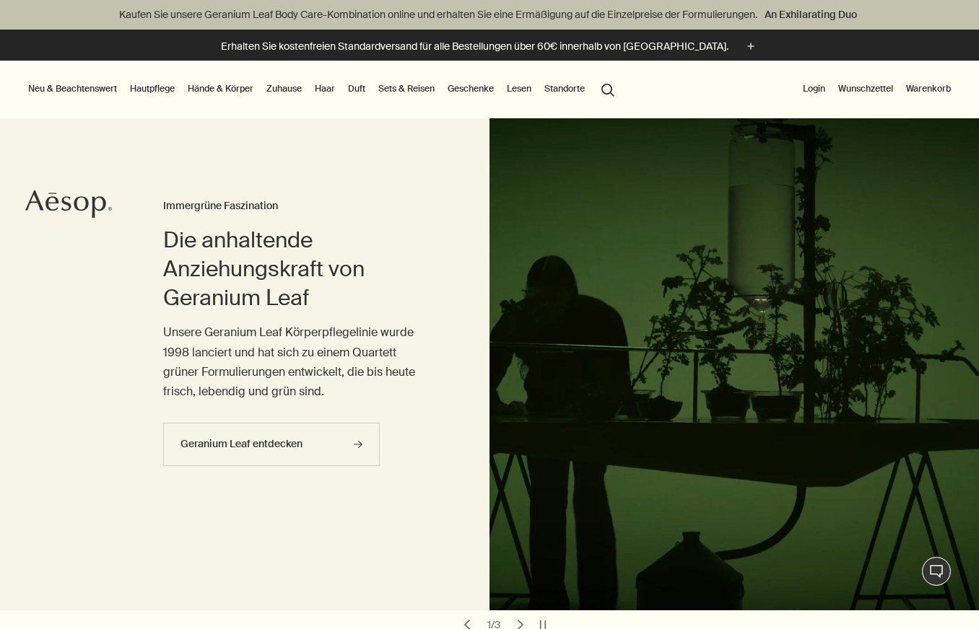
click at [814, 90] on button "Login" at bounding box center [814, 88] width 28 height 17
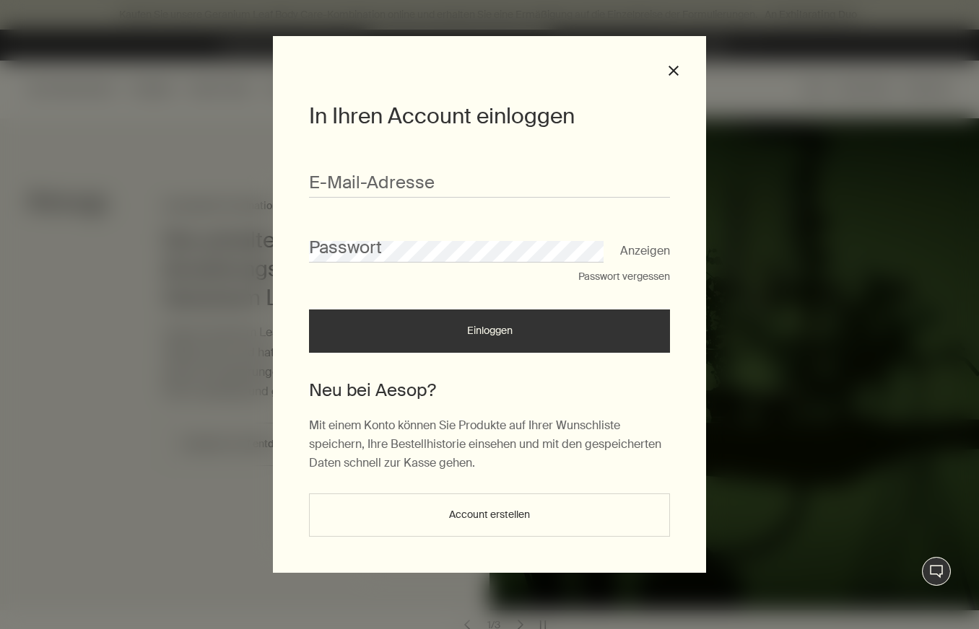
click at [467, 198] on form "E-Mail-Ad­res­se Passwort Anzeigen Passwort vergessen Einloggen" at bounding box center [489, 253] width 361 height 200
click at [458, 183] on input "E-Mail-Ad­res­se" at bounding box center [489, 184] width 361 height 27
paste input "**********"
type input "**********"
click at [438, 237] on div "Passwort" at bounding box center [489, 243] width 361 height 40
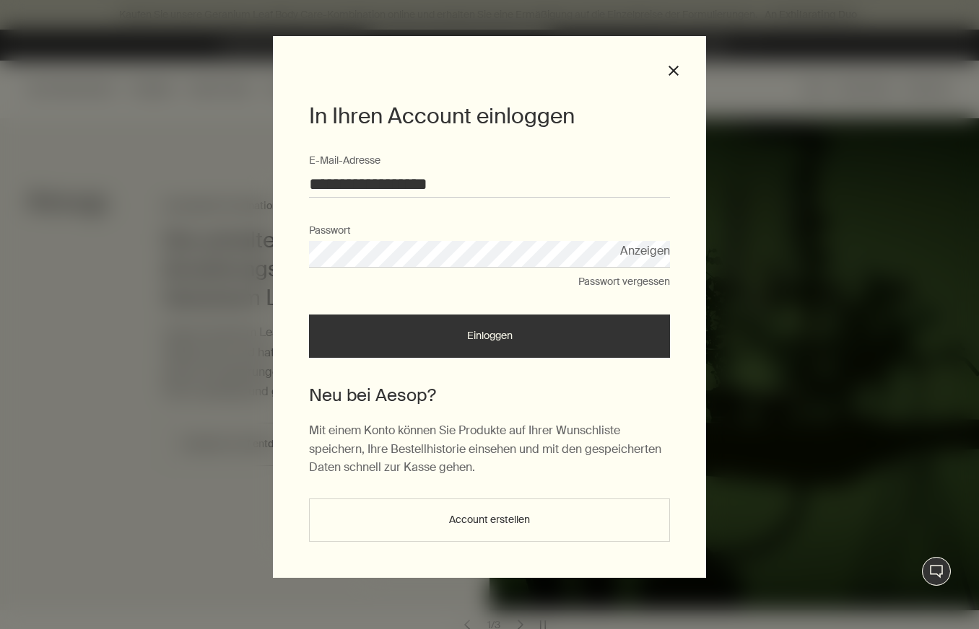
click at [432, 337] on button "Einloggen" at bounding box center [489, 336] width 361 height 43
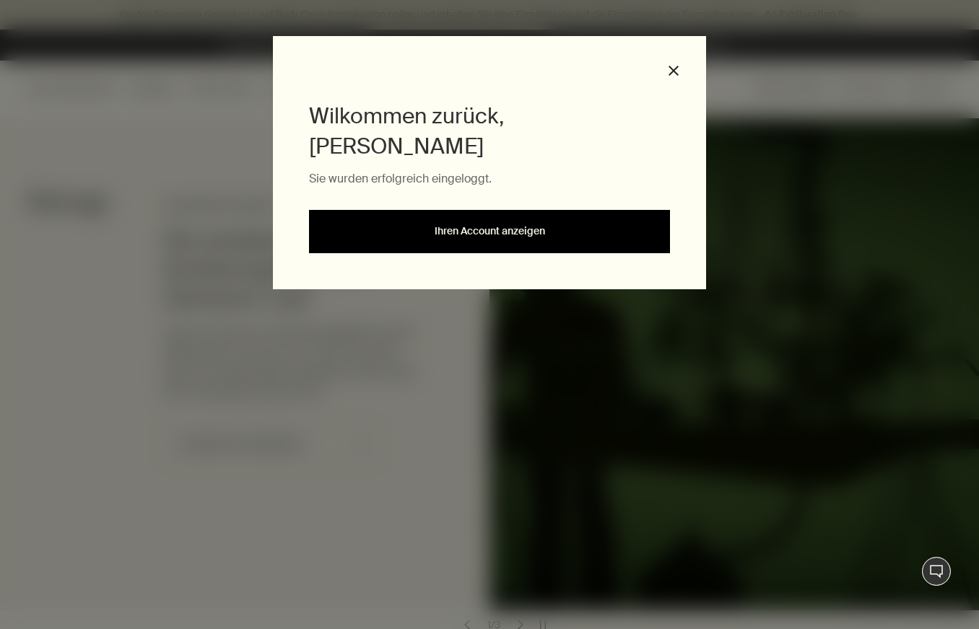
click at [547, 210] on link "Ihren Account anzeigen" at bounding box center [489, 231] width 361 height 43
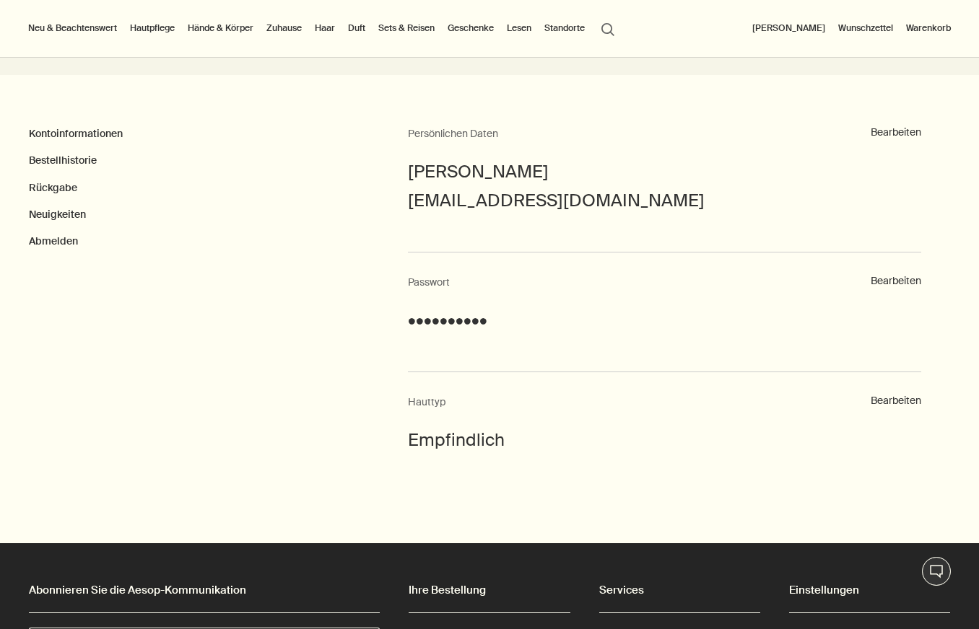
scroll to position [198, 0]
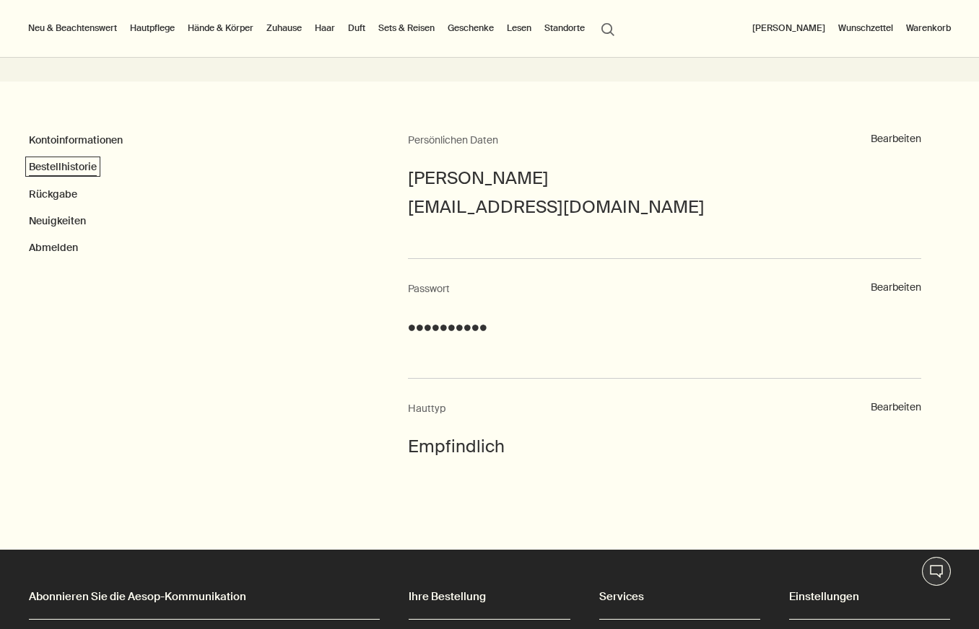
click at [87, 167] on link "Bestellhistorie" at bounding box center [63, 166] width 68 height 13
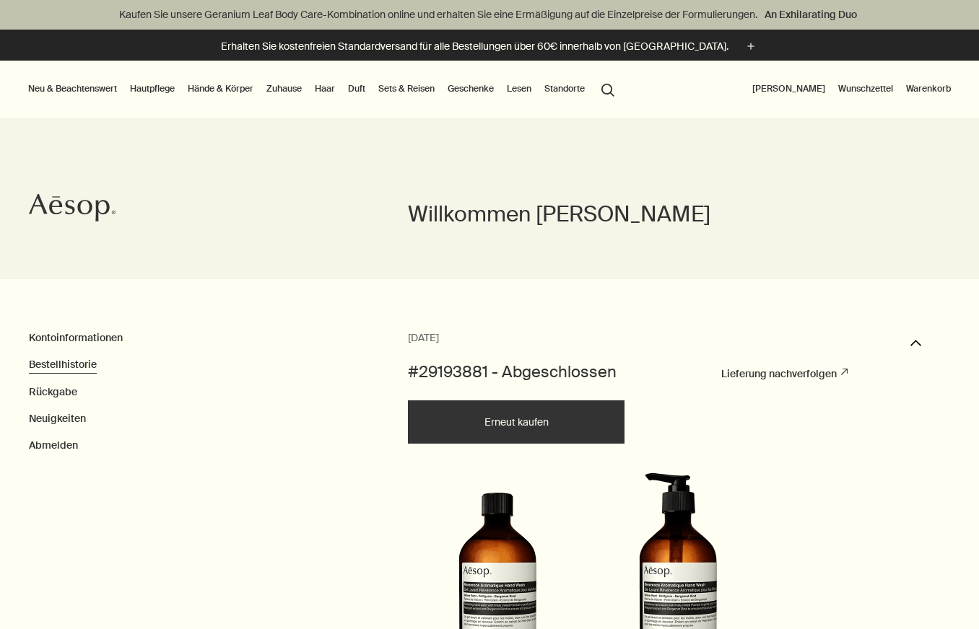
scroll to position [4, 0]
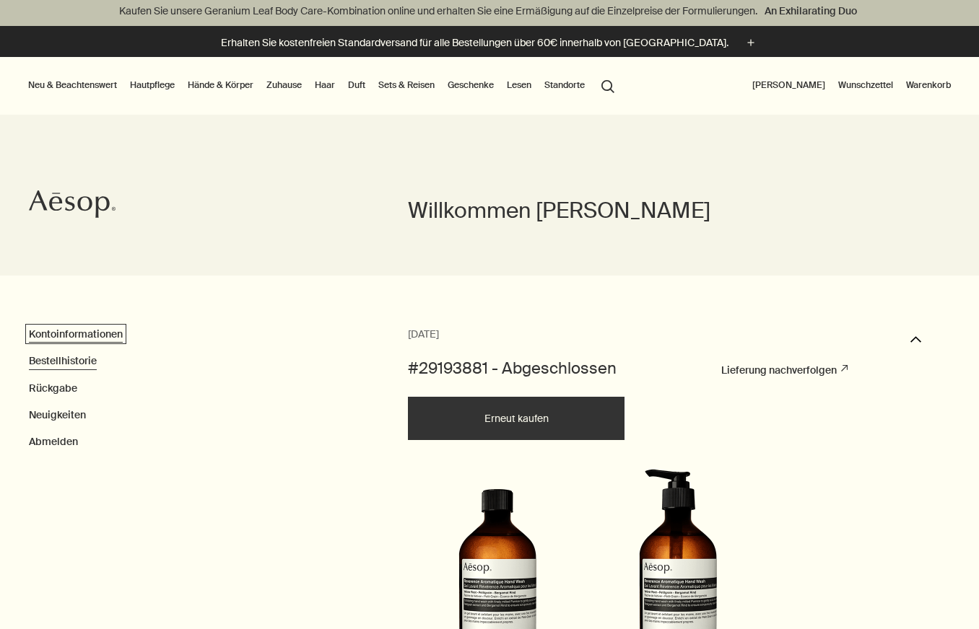
click at [83, 329] on link "Kontoinformationen" at bounding box center [76, 334] width 94 height 13
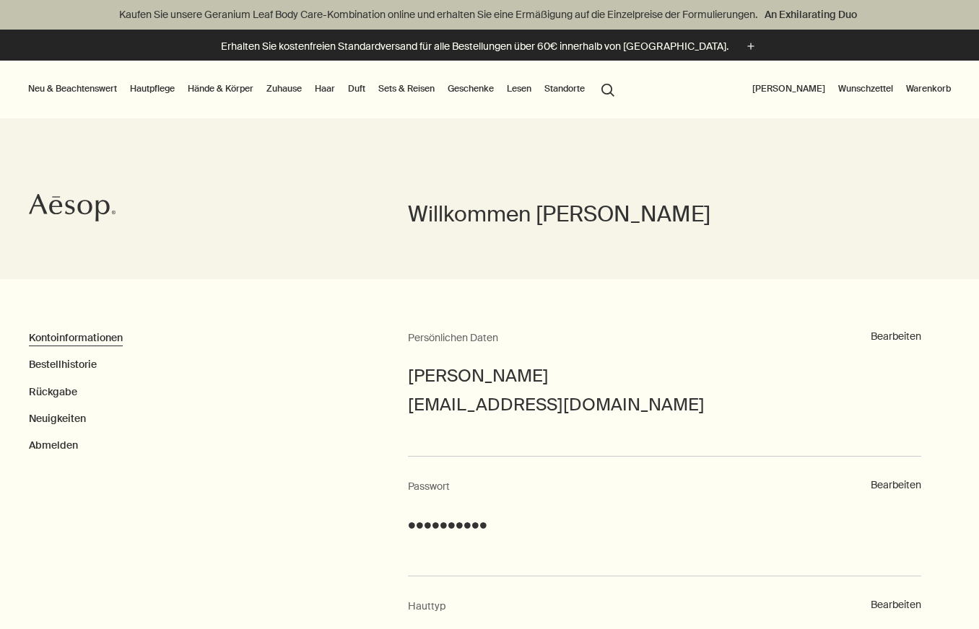
click at [802, 87] on button "[PERSON_NAME]" at bounding box center [788, 88] width 79 height 17
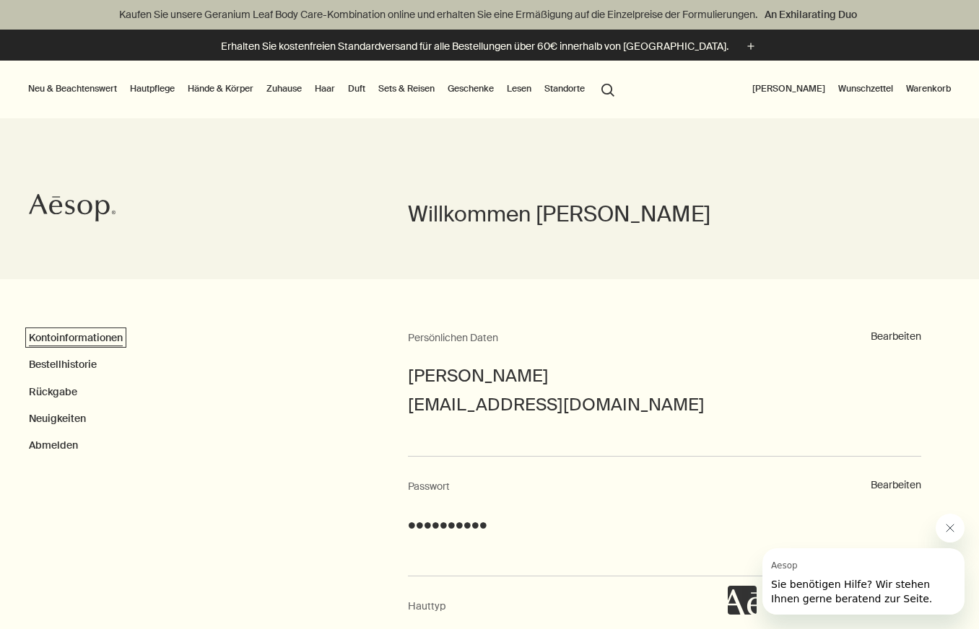
click at [71, 336] on link "Kontoinformationen" at bounding box center [76, 337] width 94 height 13
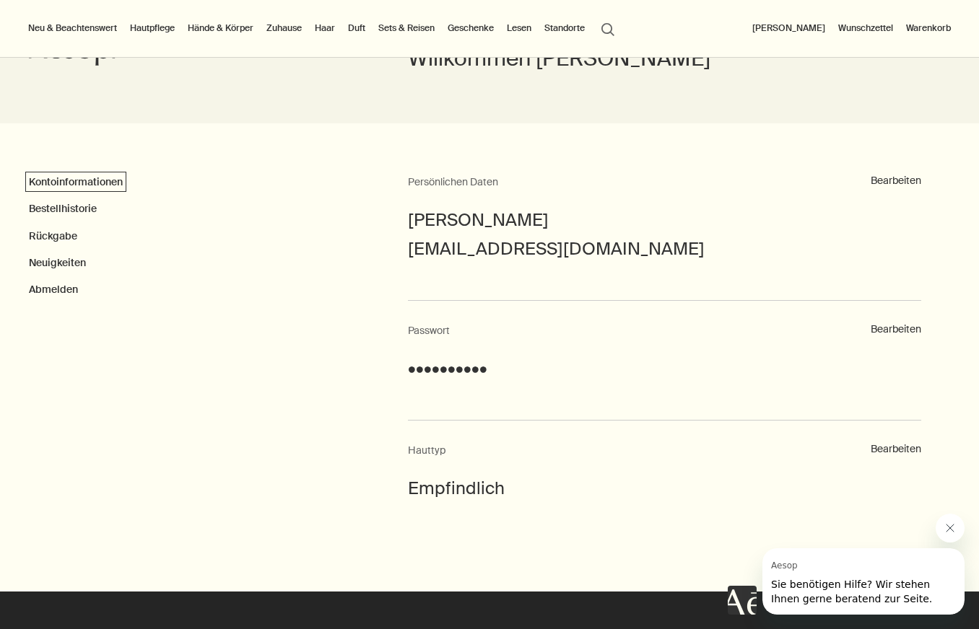
scroll to position [115, 0]
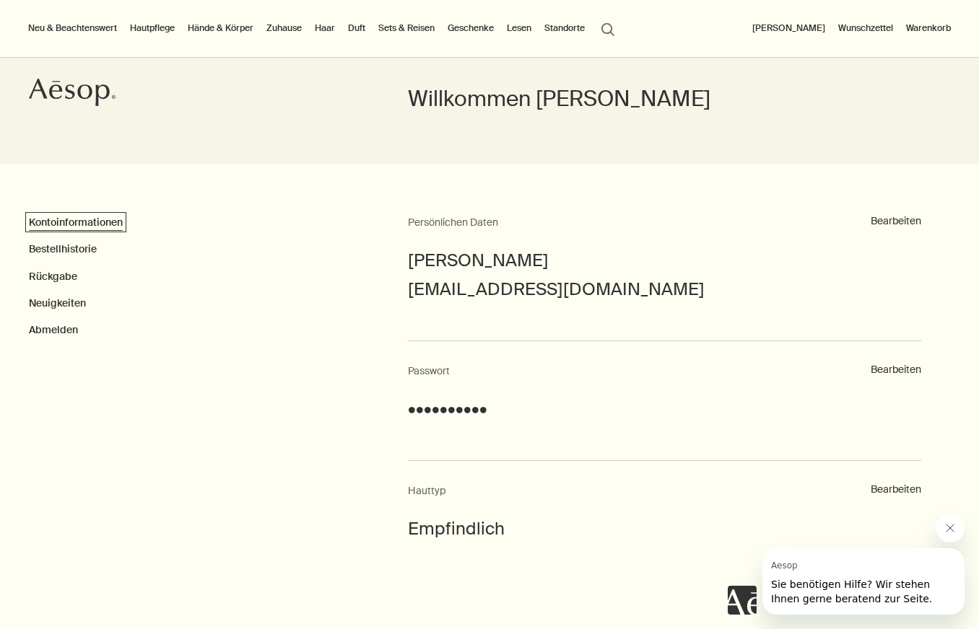
click at [59, 222] on link "Kontoinformationen" at bounding box center [76, 222] width 94 height 13
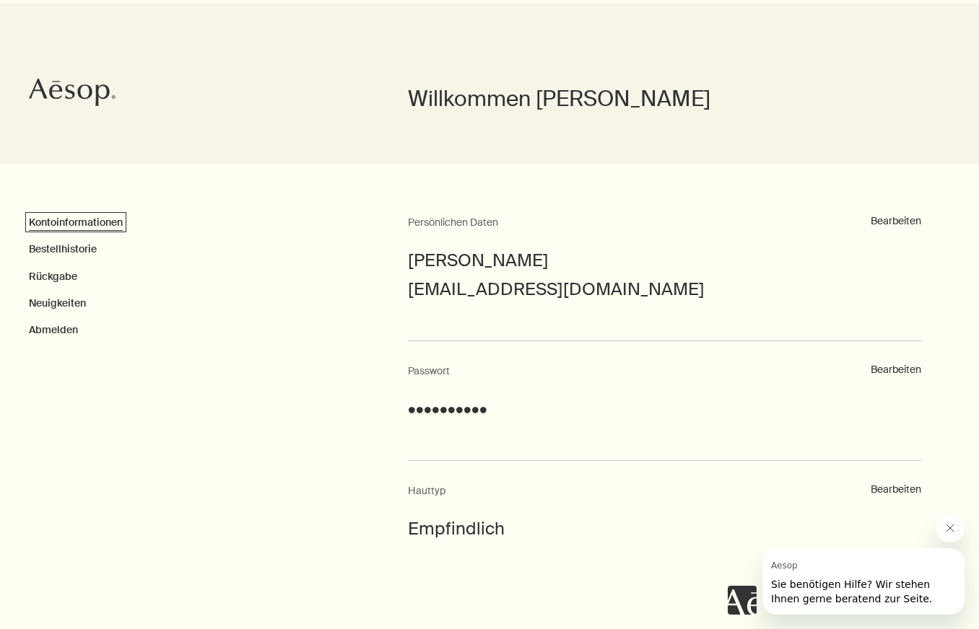
scroll to position [0, 0]
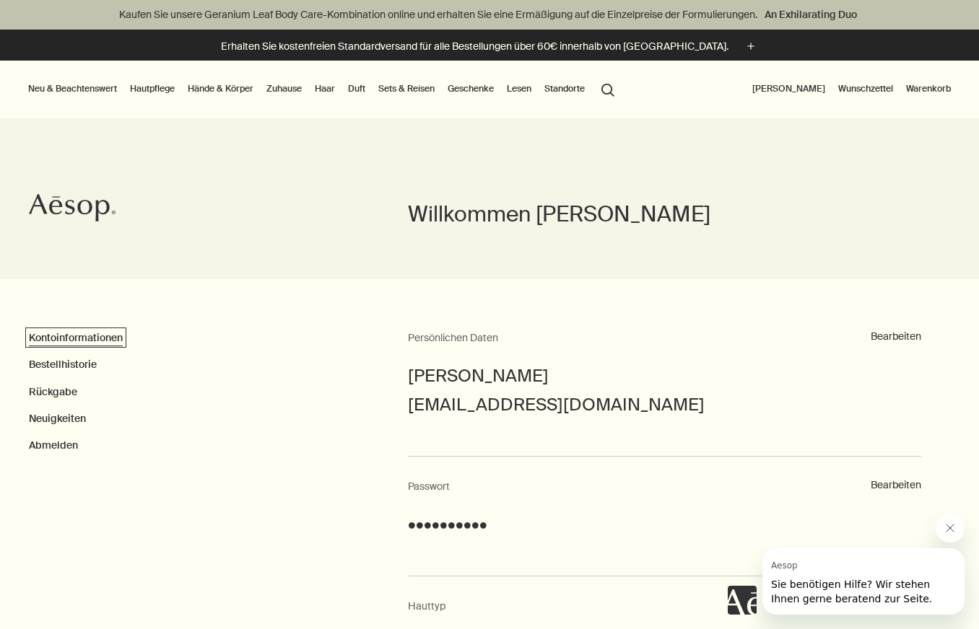
click at [94, 336] on link "Kontoinformationen" at bounding box center [76, 337] width 94 height 13
click at [51, 396] on link "Rückgabe" at bounding box center [53, 391] width 48 height 13
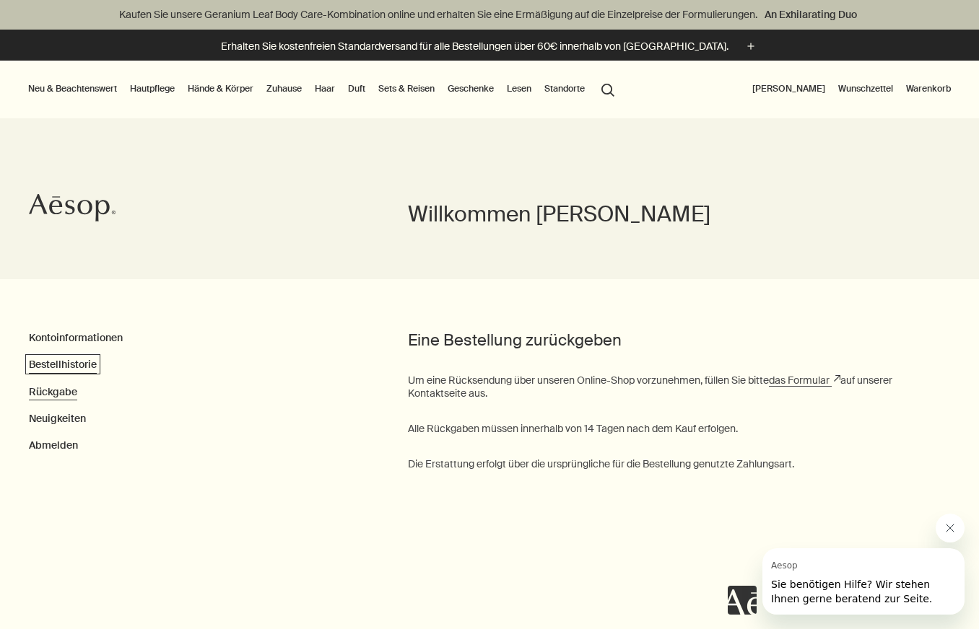
click at [53, 359] on link "Bestellhistorie" at bounding box center [63, 364] width 68 height 13
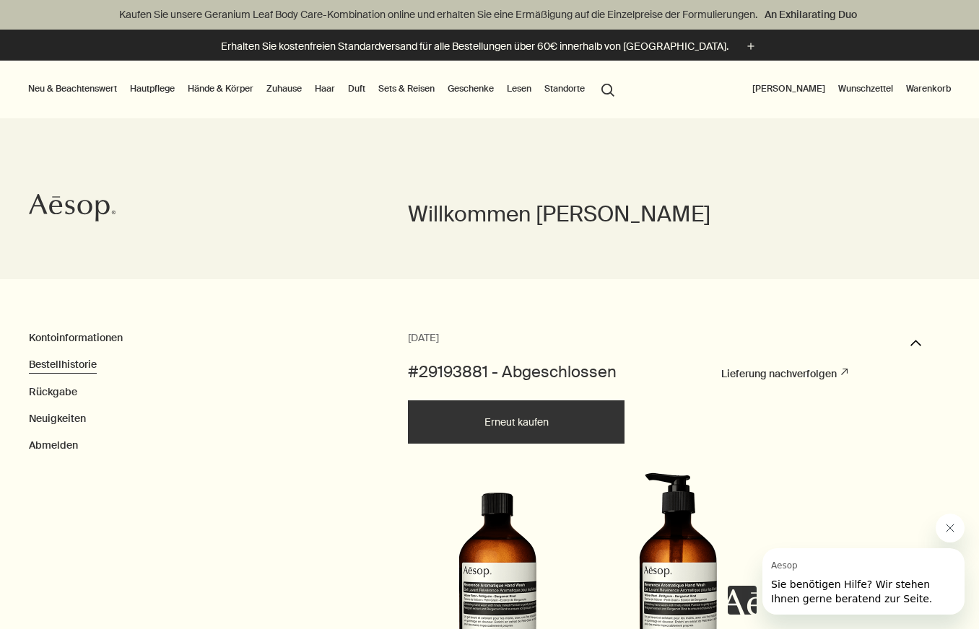
click at [780, 373] on link "Lieferung nachverfolgen rightUpArrow" at bounding box center [784, 373] width 126 height 13
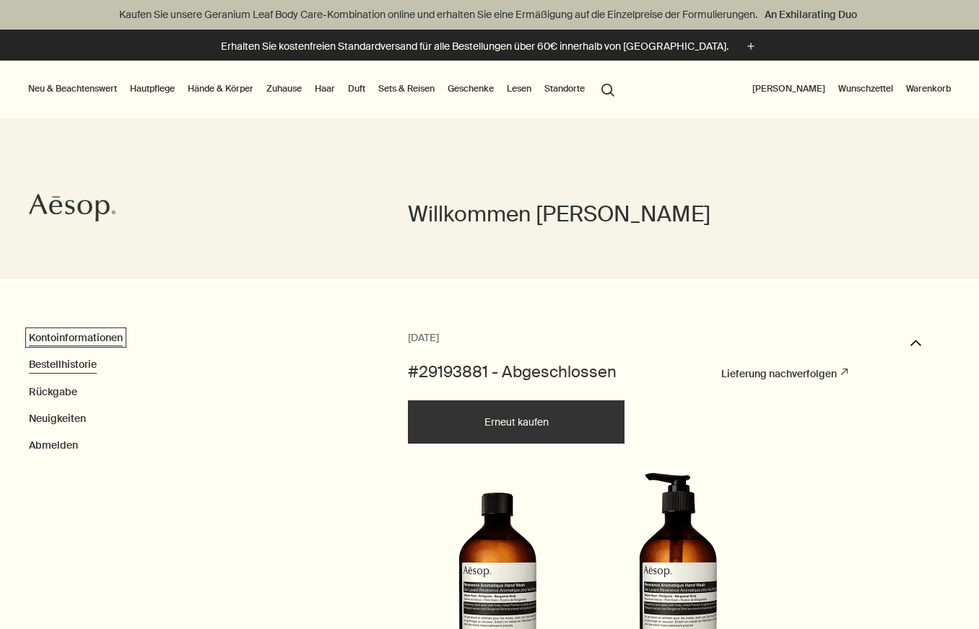
click at [105, 337] on link "Kontoinformationen" at bounding box center [76, 337] width 94 height 13
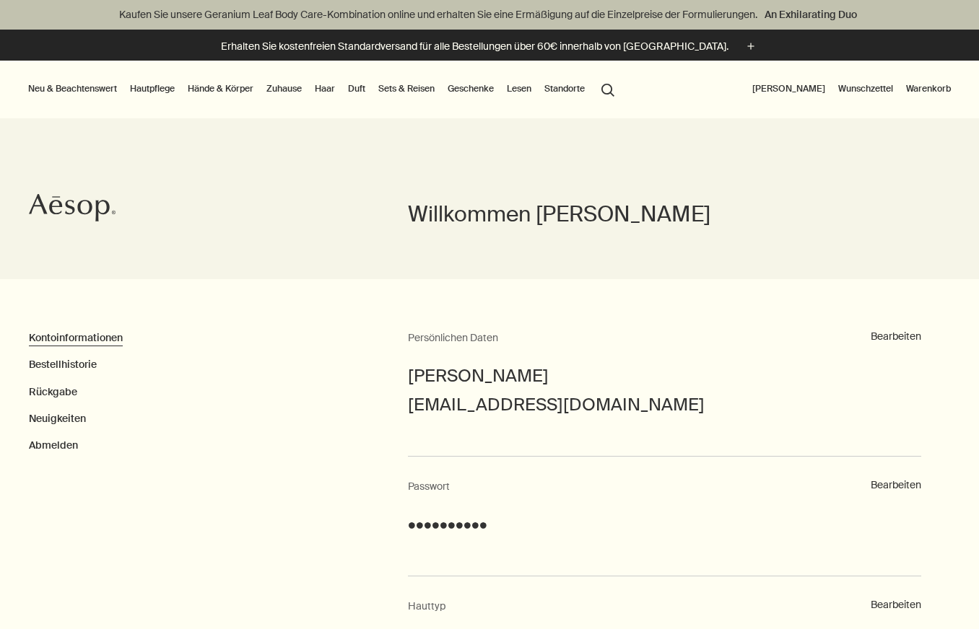
click at [806, 88] on button "[PERSON_NAME]" at bounding box center [788, 88] width 79 height 17
